Goal: Find specific page/section: Find specific page/section

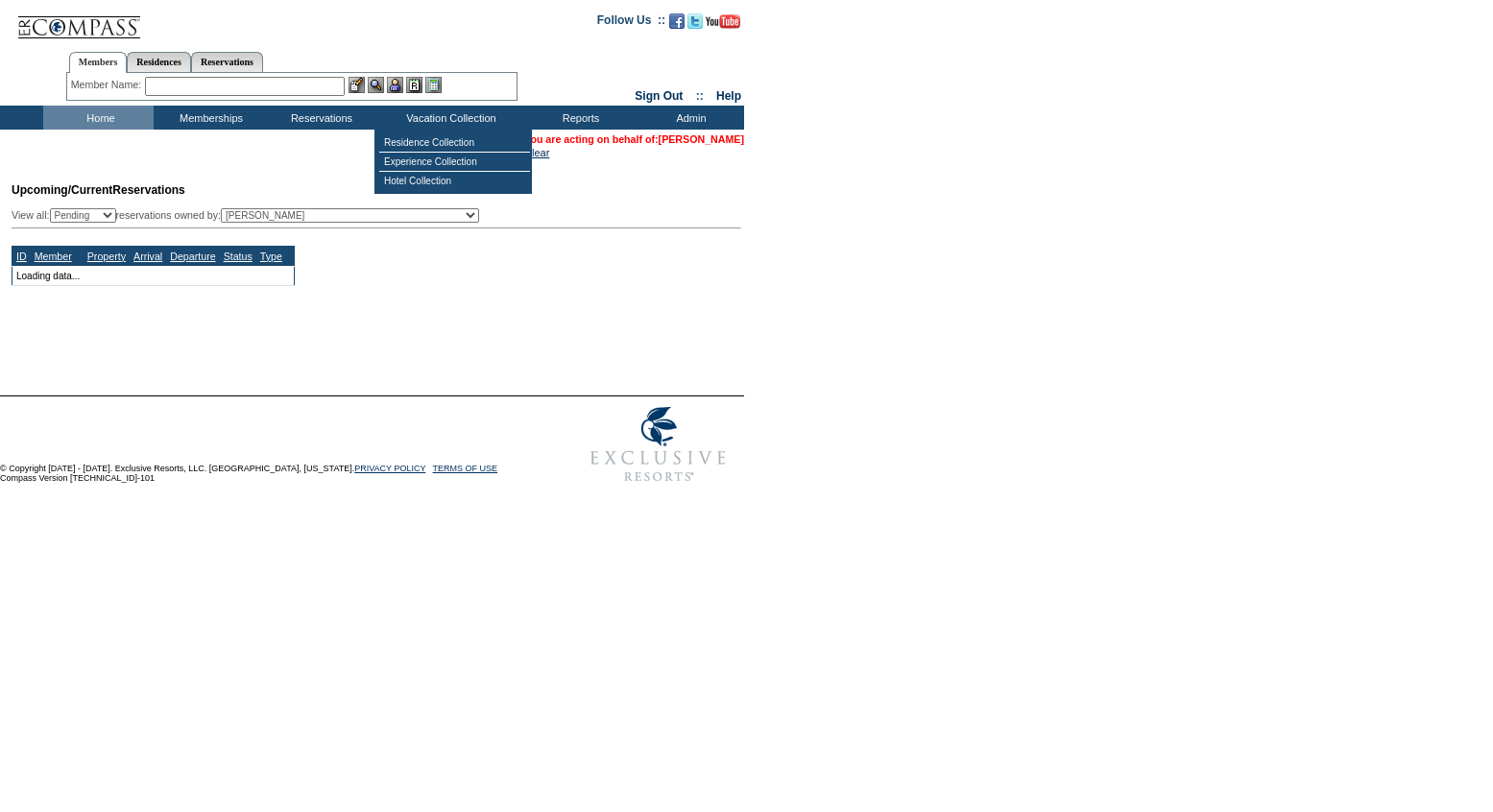
click at [686, 140] on link "[PERSON_NAME]" at bounding box center [701, 139] width 86 height 12
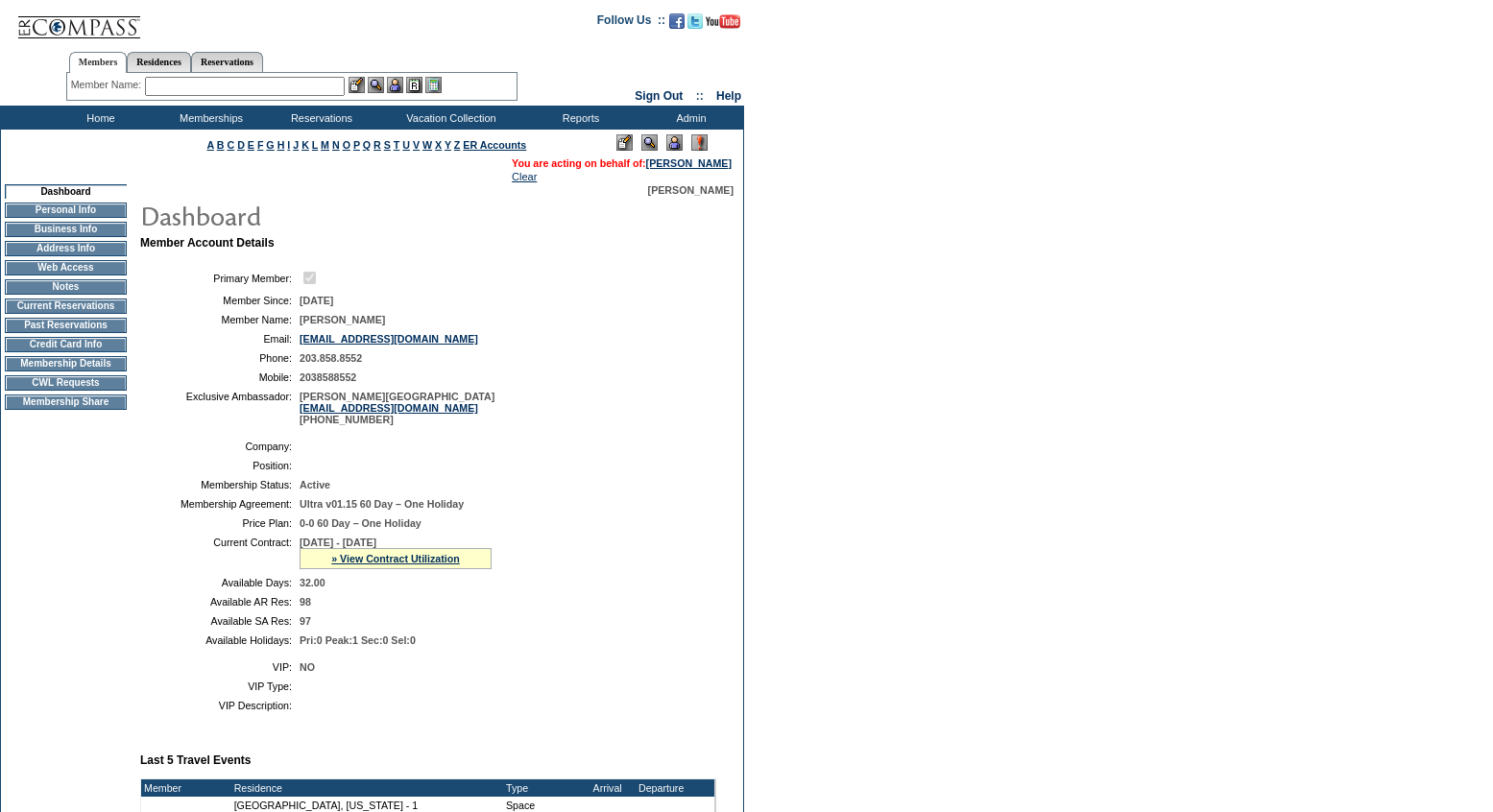
click at [55, 334] on td "Past Reservations" at bounding box center [65, 326] width 122 height 16
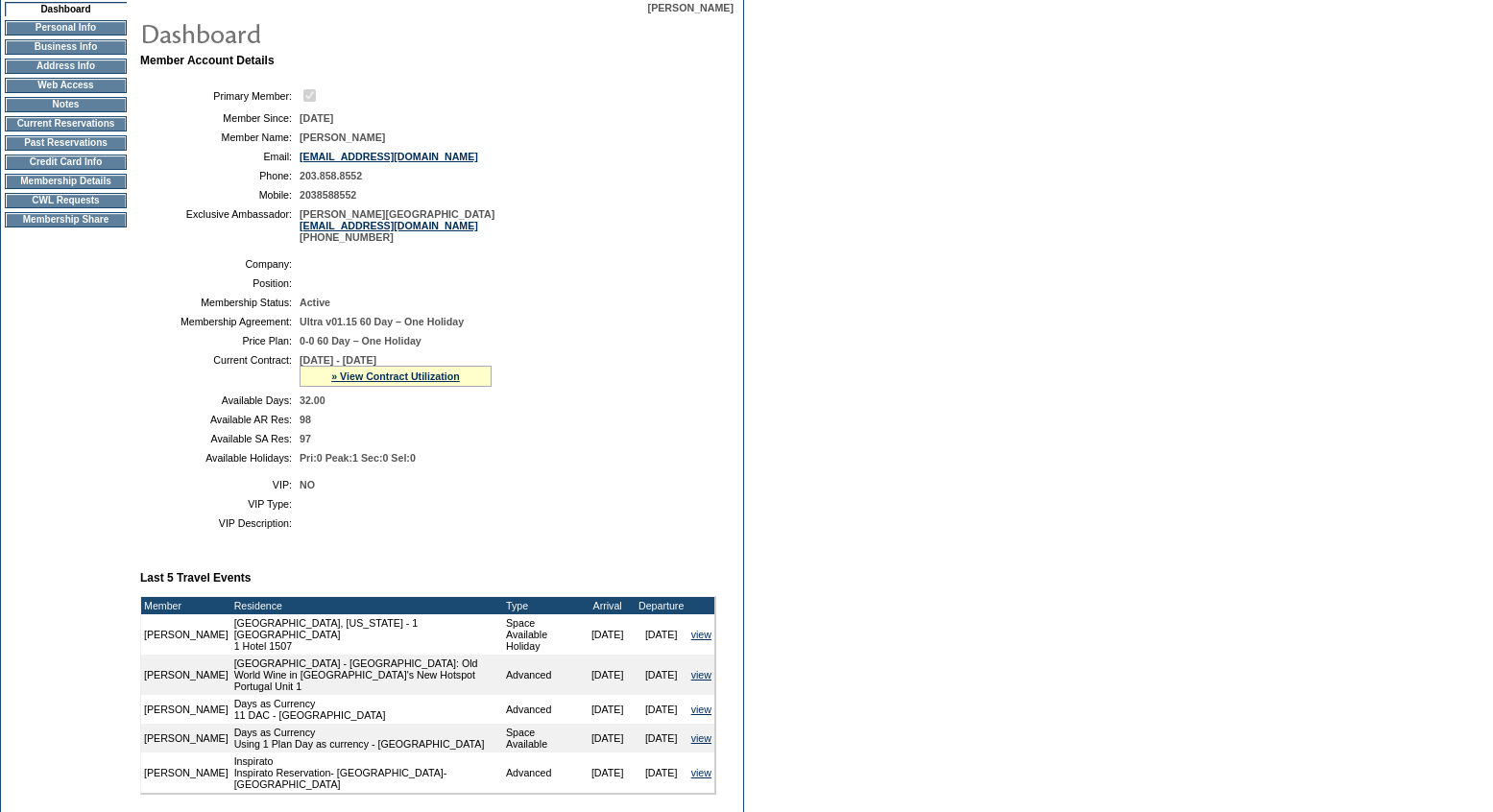
scroll to position [185, 0]
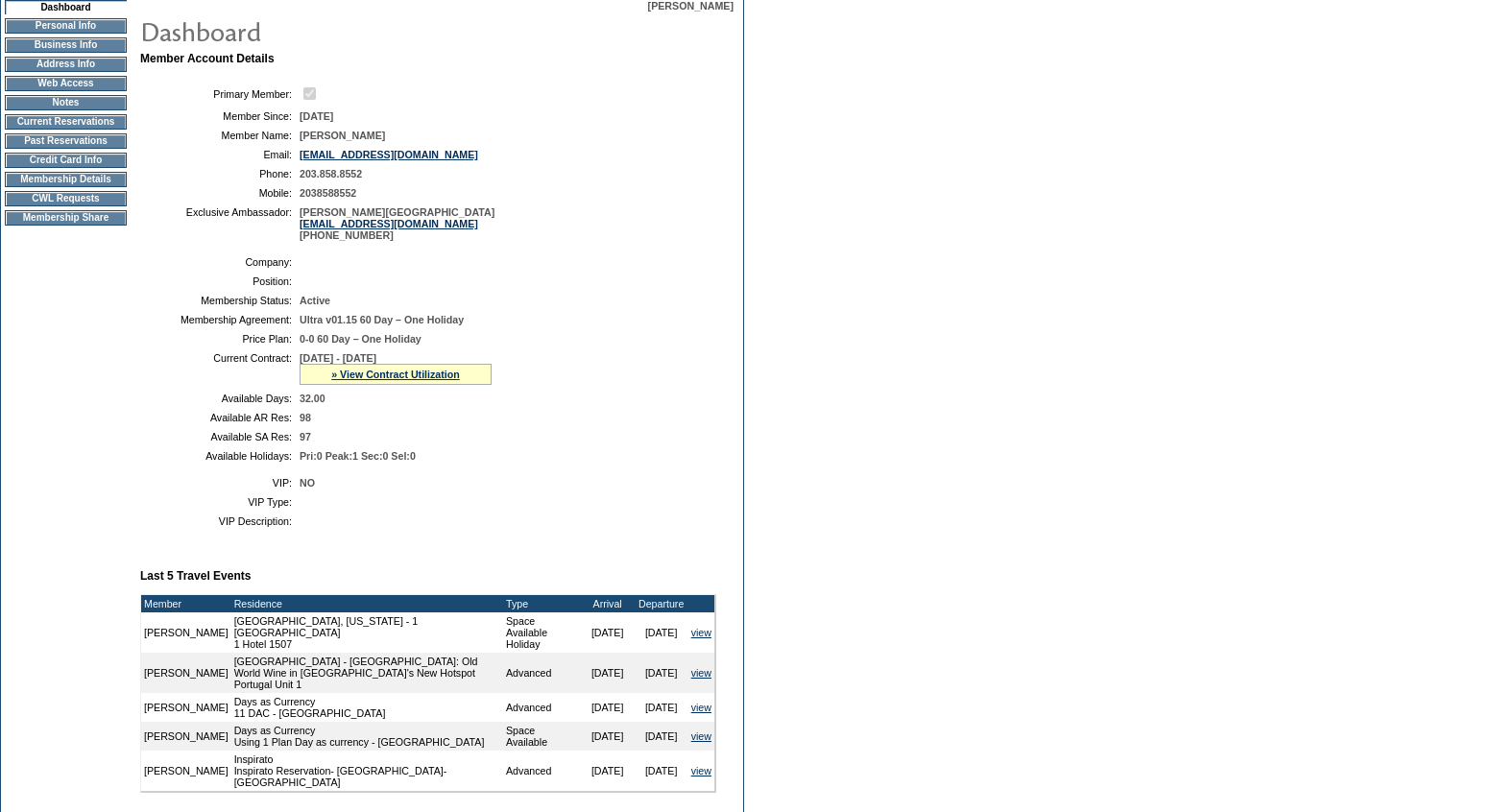
click at [83, 148] on td "Past Reservations" at bounding box center [65, 141] width 122 height 16
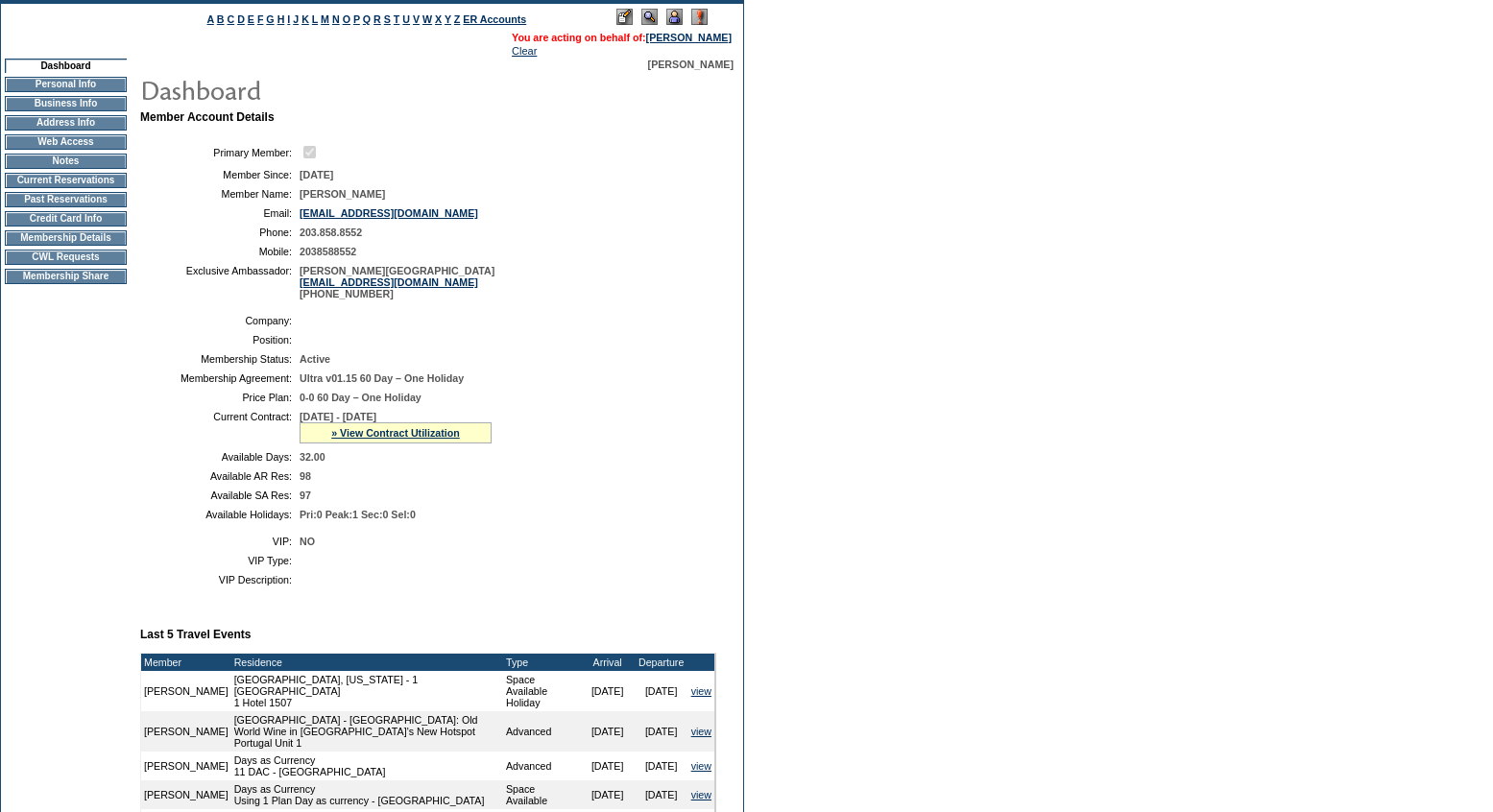
scroll to position [124, 0]
click at [66, 208] on td "Past Reservations" at bounding box center [65, 200] width 122 height 16
click at [60, 206] on td "Past Reservations" at bounding box center [65, 200] width 122 height 16
